Goal: Task Accomplishment & Management: Complete application form

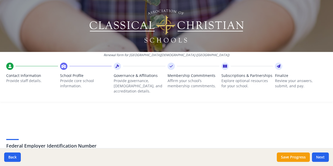
scroll to position [364, 0]
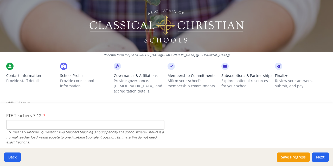
click at [48, 120] on input "FTE Teachers 7-12" at bounding box center [85, 125] width 158 height 10
type input "11"
click at [16, 120] on input "11" at bounding box center [85, 125] width 158 height 10
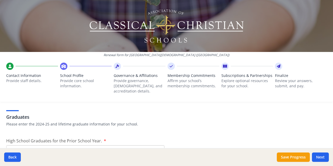
scroll to position [755, 0]
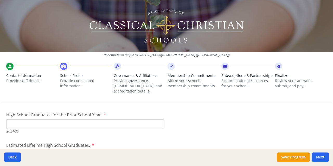
click at [115, 120] on input "High School Graduates for the Prior School Year." at bounding box center [85, 124] width 158 height 10
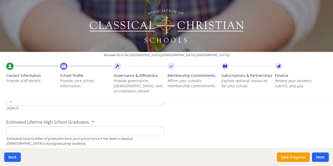
scroll to position [781, 0]
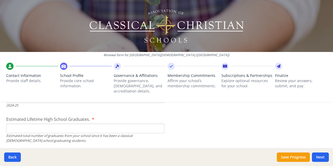
type input "4"
click at [143, 124] on input "Estimated Lifetime High School Graduates." at bounding box center [85, 129] width 158 height 10
type input "9"
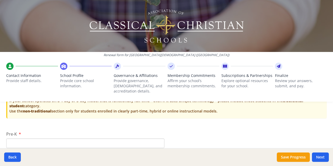
scroll to position [1093, 0]
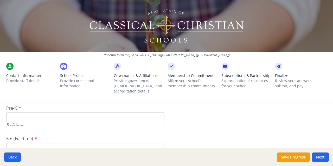
type input "11"
click at [21, 113] on input "Pre-K" at bounding box center [85, 118] width 158 height 10
type input "29"
click at [41, 117] on input "K-6 (Full-time)" at bounding box center [85, 122] width 158 height 10
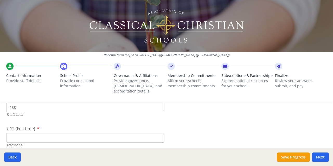
scroll to position [1145, 0]
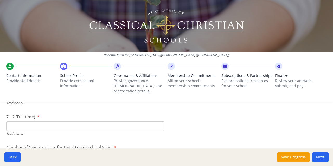
type input "138"
click at [43, 122] on input "7-12 (Full-time)" at bounding box center [85, 127] width 158 height 10
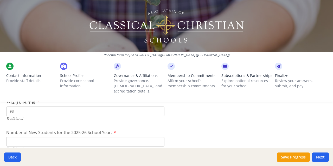
scroll to position [1171, 0]
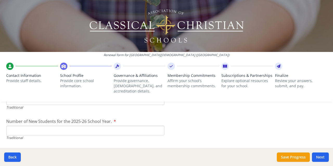
type input "93"
click at [67, 126] on input "Number of New Students for the 2025-26 School Year." at bounding box center [85, 131] width 158 height 10
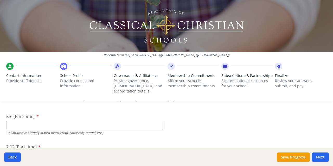
scroll to position [1249, 0]
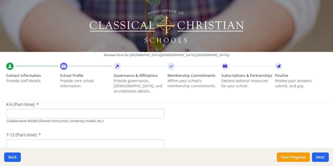
type input "16"
click at [51, 109] on input "K-6 (Part-time)" at bounding box center [85, 114] width 158 height 10
type input "4"
click at [52, 141] on input "7-12 (Part-time)" at bounding box center [85, 145] width 158 height 10
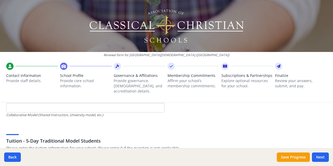
scroll to position [1301, 0]
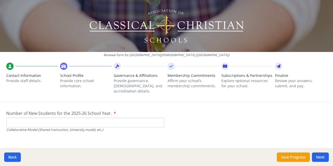
click at [52, 5] on input "Number of New Students for the 2025-26 School Year." at bounding box center [85, 1] width 158 height 10
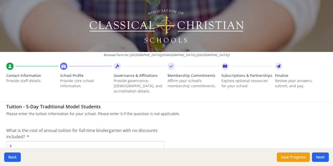
scroll to position [1353, 0]
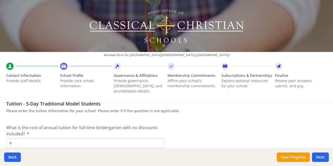
type input "29"
click at [24, 138] on input "$" at bounding box center [85, 143] width 158 height 10
drag, startPoint x: 36, startPoint y: 141, endPoint x: 8, endPoint y: 141, distance: 28.4
click at [8, 141] on input "$4 865" at bounding box center [85, 143] width 158 height 10
type input "$"
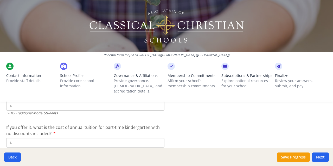
scroll to position [1405, 0]
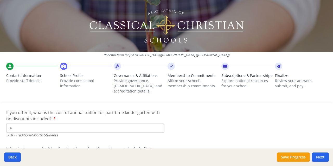
click at [18, 123] on input "$" at bounding box center [85, 128] width 158 height 10
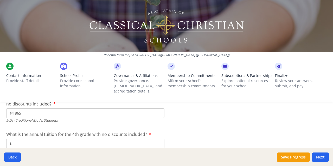
scroll to position [1458, 0]
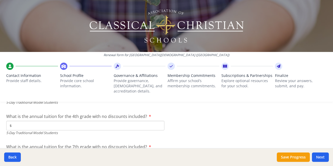
click at [35, 101] on div "If you offer it, what is the cost of annual tuition for part-time kindergarten …" at bounding box center [85, 91] width 158 height 28
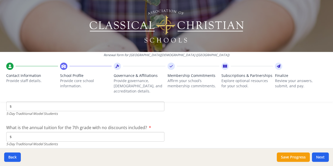
type input "$4 865"
click at [33, 105] on input "$" at bounding box center [85, 107] width 158 height 10
type input "$7 920"
click at [45, 132] on input "$" at bounding box center [85, 137] width 158 height 10
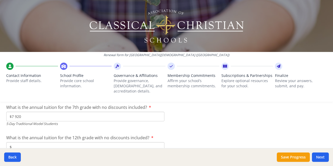
scroll to position [1484, 0]
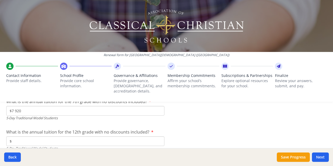
type input "$7 920"
drag, startPoint x: 126, startPoint y: 133, endPoint x: 124, endPoint y: 134, distance: 2.7
click at [125, 137] on input "$" at bounding box center [85, 142] width 158 height 10
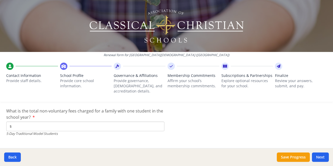
scroll to position [1536, 0]
type input "$7 920"
click at [32, 121] on input "$" at bounding box center [85, 126] width 158 height 10
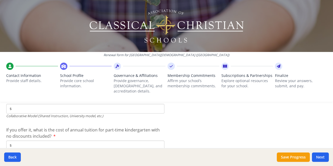
scroll to position [1614, 0]
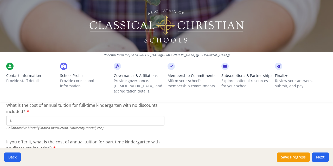
type input "$0"
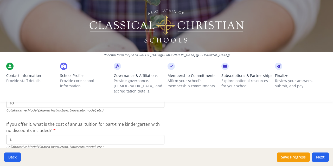
scroll to position [1640, 0]
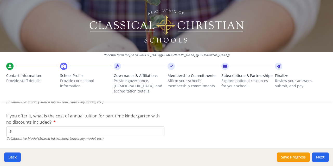
type input "$0"
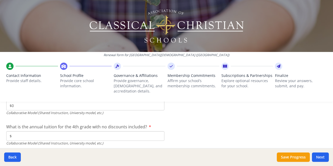
scroll to position [1666, 0]
type input "$0"
click at [68, 124] on label "What is the annual tuition for the 4th grade with no discounts included?" at bounding box center [78, 127] width 145 height 6
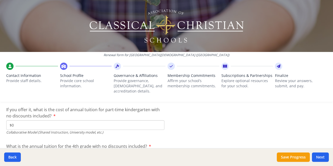
scroll to position [1658, 0]
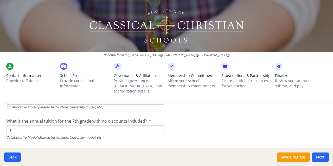
scroll to position [1710, 0]
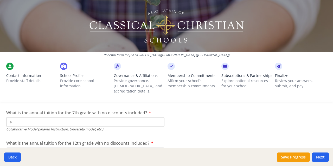
type input "$1 100"
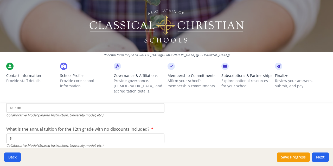
scroll to position [1736, 0]
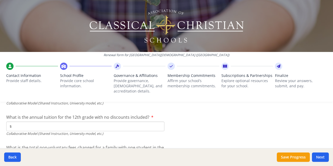
type input "$1 100"
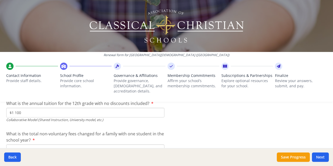
scroll to position [1778, 0]
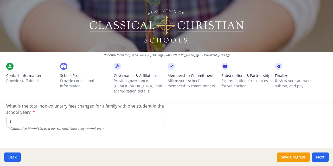
type input "$1 100"
click at [37, 117] on input "$" at bounding box center [85, 122] width 158 height 10
type input "$75"
click at [289, 160] on button "Save Progress" at bounding box center [293, 157] width 33 height 9
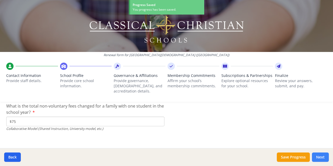
click at [319, 159] on button "Next" at bounding box center [320, 157] width 17 height 9
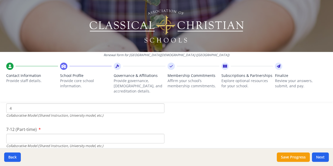
scroll to position [1266, 0]
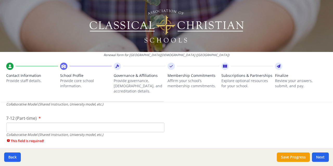
click at [59, 123] on input "7-12 (Part-time)" at bounding box center [85, 128] width 158 height 10
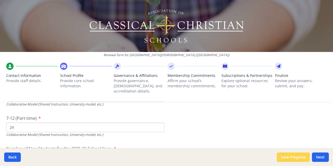
type input "29"
click at [286, 159] on button "Save Progress" at bounding box center [293, 157] width 33 height 9
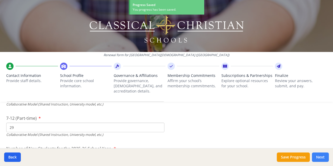
click at [324, 157] on button "Next" at bounding box center [320, 157] width 17 height 9
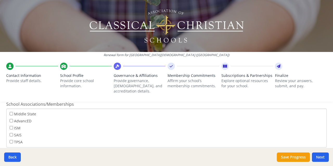
scroll to position [42, 0]
click at [304, 158] on button "Save Progress" at bounding box center [293, 157] width 33 height 9
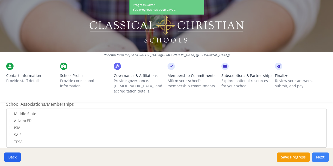
click at [322, 158] on button "Next" at bounding box center [320, 157] width 17 height 9
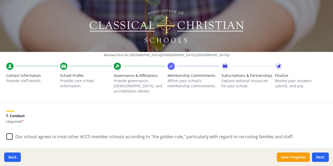
click at [10, 132] on label "Our school agrees to treat other ACCS member schools according to "the golden r…" at bounding box center [149, 135] width 287 height 11
click at [0, 0] on input "Our school agrees to treat other ACCS member schools according to "the golden r…" at bounding box center [0, 0] width 0 height 0
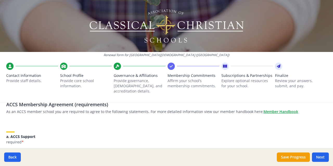
scroll to position [52, 0]
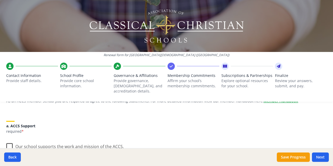
click at [8, 141] on label "Our school supports the work and mission of the ACCS." at bounding box center [65, 145] width 118 height 11
click at [0, 0] on input "Our school supports the work and mission of the ACCS." at bounding box center [0, 0] width 0 height 0
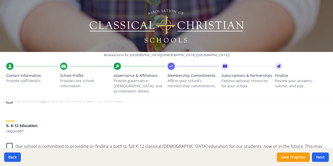
scroll to position [104, 0]
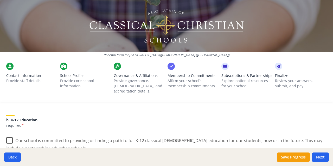
click at [9, 136] on label "Our school is committed to providing or finding a path to full K-12 classical […" at bounding box center [166, 142] width 321 height 17
click at [0, 0] on input "Our school is committed to providing or finding a path to full K-12 classical […" at bounding box center [0, 0] width 0 height 0
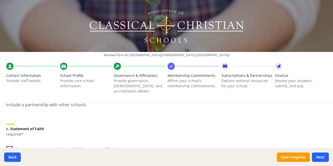
scroll to position [156, 0]
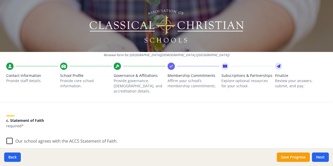
click at [9, 136] on label "Our school agrees with the ACCS Statement of Faith." at bounding box center [61, 140] width 111 height 11
click at [0, 0] on input "Our school agrees with the ACCS Statement of Faith." at bounding box center [0, 0] width 0 height 0
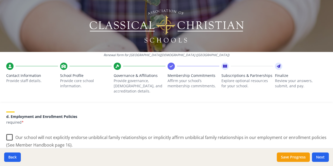
scroll to position [234, 0]
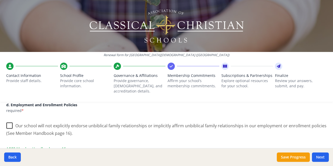
click at [11, 120] on label "Our school will not explicitly endorse unbiblical family relationships or impli…" at bounding box center [166, 127] width 321 height 17
click at [0, 0] on input "Our school will not explicitly endorse unbiblical family relationships or impli…" at bounding box center [0, 0] width 0 height 0
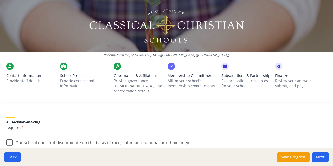
scroll to position [286, 0]
click at [10, 137] on label "Our school does not discriminate on the basis of race, color, and national or e…" at bounding box center [99, 141] width 186 height 11
click at [0, 0] on input "Our school does not discriminate on the basis of race, color, and national or e…" at bounding box center [0, 0] width 0 height 0
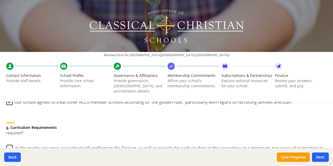
scroll to position [390, 0]
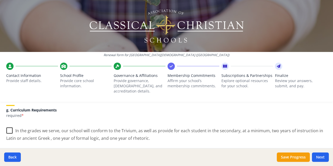
click at [10, 126] on label "In the grades we serve, our school will conform to the Trivium, as well as prov…" at bounding box center [166, 132] width 321 height 17
click at [0, 0] on input "In the grades we serve, our school will conform to the Trivium, as well as prov…" at bounding box center [0, 0] width 0 height 0
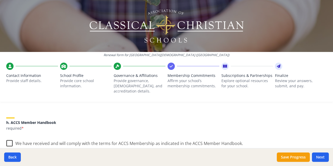
scroll to position [442, 0]
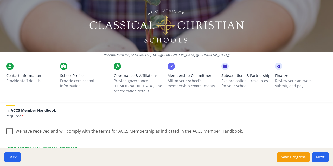
click at [11, 126] on label "We have received and will comply with the terms for ACCS Membership as indicate…" at bounding box center [124, 130] width 237 height 11
click at [0, 0] on input "We have received and will comply with the terms for ACCS Membership as indicate…" at bounding box center [0, 0] width 0 height 0
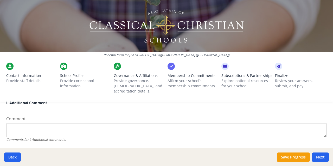
scroll to position [521, 0]
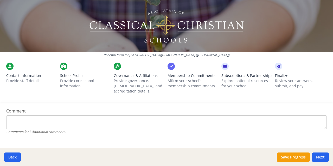
click at [92, 117] on textarea "Comment" at bounding box center [166, 123] width 321 height 14
click at [77, 116] on textarea "Our part-time prices are an estimate of per class." at bounding box center [166, 123] width 321 height 14
type textarea "Our part-time prices are an estimate of cost per class."
click at [294, 157] on button "Save Progress" at bounding box center [293, 157] width 33 height 9
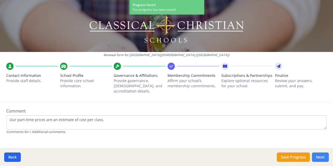
click at [319, 158] on button "Next" at bounding box center [320, 157] width 17 height 9
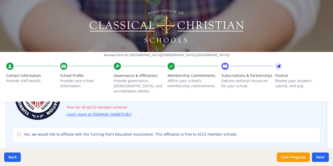
scroll to position [52, 0]
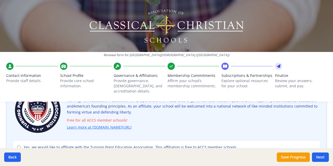
drag, startPoint x: 146, startPoint y: 123, endPoint x: 66, endPoint y: 122, distance: 80.2
click at [66, 122] on div "Join the Turning Point Education Association Turning Point Education Associatio…" at bounding box center [167, 110] width 308 height 50
copy link "Learn more at [DOMAIN_NAME][URL]"
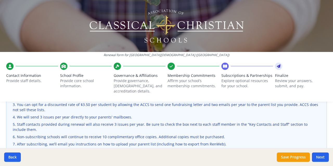
scroll to position [208, 0]
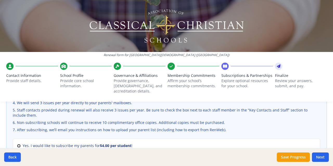
click at [18, 144] on input "Yes. I would like to subscribe my parents for $4.00 per student !" at bounding box center [18, 145] width 3 height 3
radio input "true"
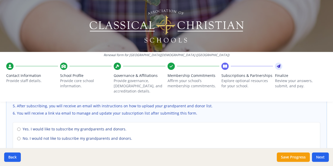
scroll to position [390, 0]
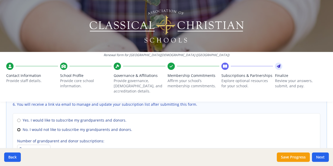
click at [17, 128] on input "No. I would not like to subscribe my grandparents and donors." at bounding box center [18, 129] width 3 height 3
radio input "true"
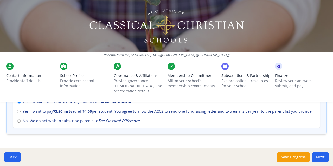
scroll to position [246, 0]
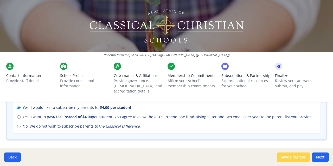
click at [297, 159] on button "Save Progress" at bounding box center [293, 157] width 33 height 9
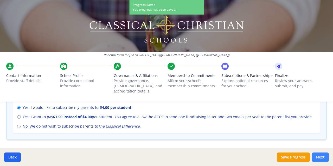
click at [318, 159] on button "Next" at bounding box center [320, 157] width 17 height 9
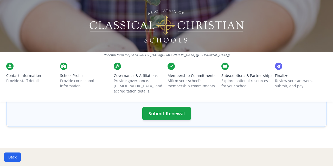
scroll to position [221, 0]
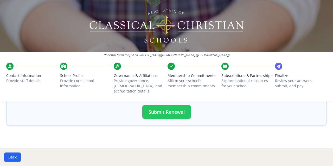
click at [168, 111] on button "Submit Renewal" at bounding box center [166, 112] width 49 height 14
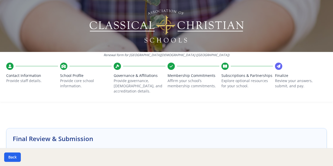
scroll to position [0, 0]
